Goal: Task Accomplishment & Management: Use online tool/utility

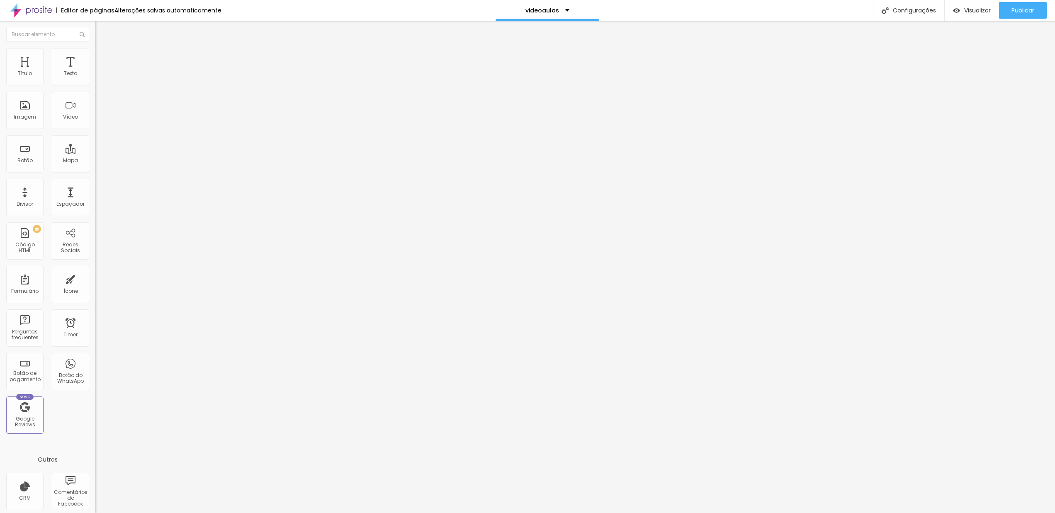
click at [95, 78] on input "text" at bounding box center [145, 74] width 100 height 8
paste input "https://youtu.be/aohfKo0L6QI"
type input "https://youtu.be/aohfKo0L6QI"
paste input "https://youtu.be/aohfKo0L6QI"
type input "https://youtu.be/aohfKo0L6QI"
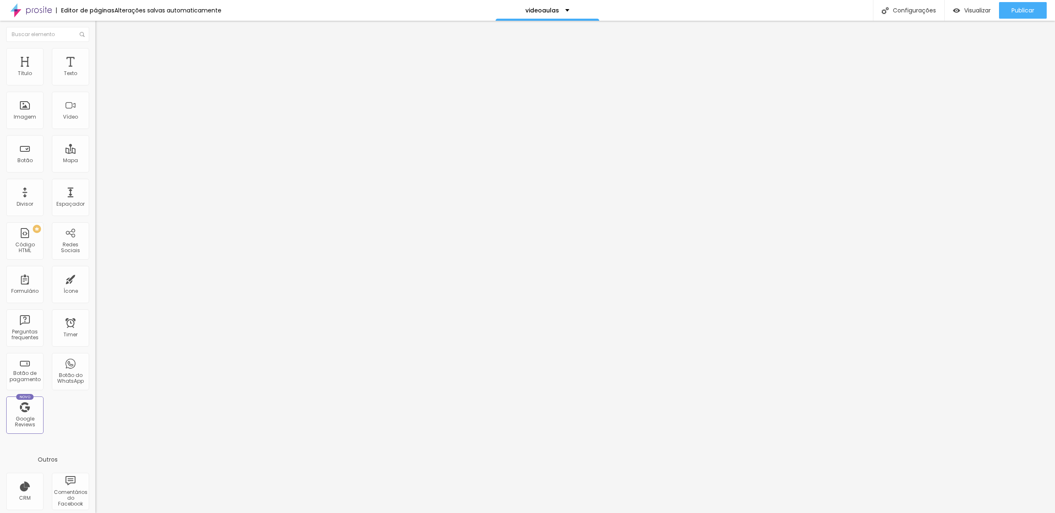
paste input "vidtags.net/video-link/tpojW8lWmHcdlO"
type input "https://vidtags.net/video-link/tpojW8lWmHcdlO"
click at [95, 78] on input "https://vidtags.net/video-link/tpojW8lWmHcdlO" at bounding box center [145, 74] width 100 height 8
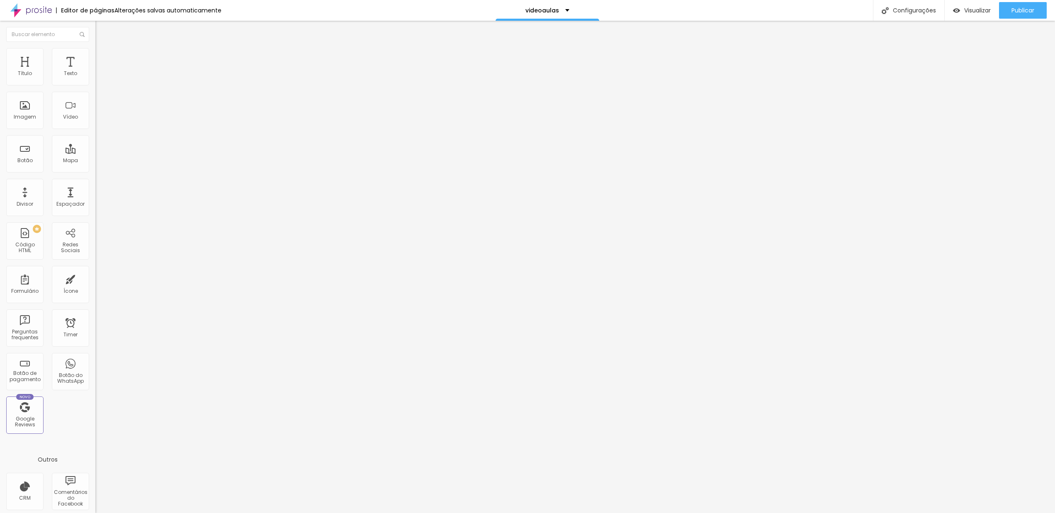
paste input "youtu.be/aohfKo0L6QI"
type input "https://youtu.be/aohfKo0L6QI"
